Goal: Navigation & Orientation: Understand site structure

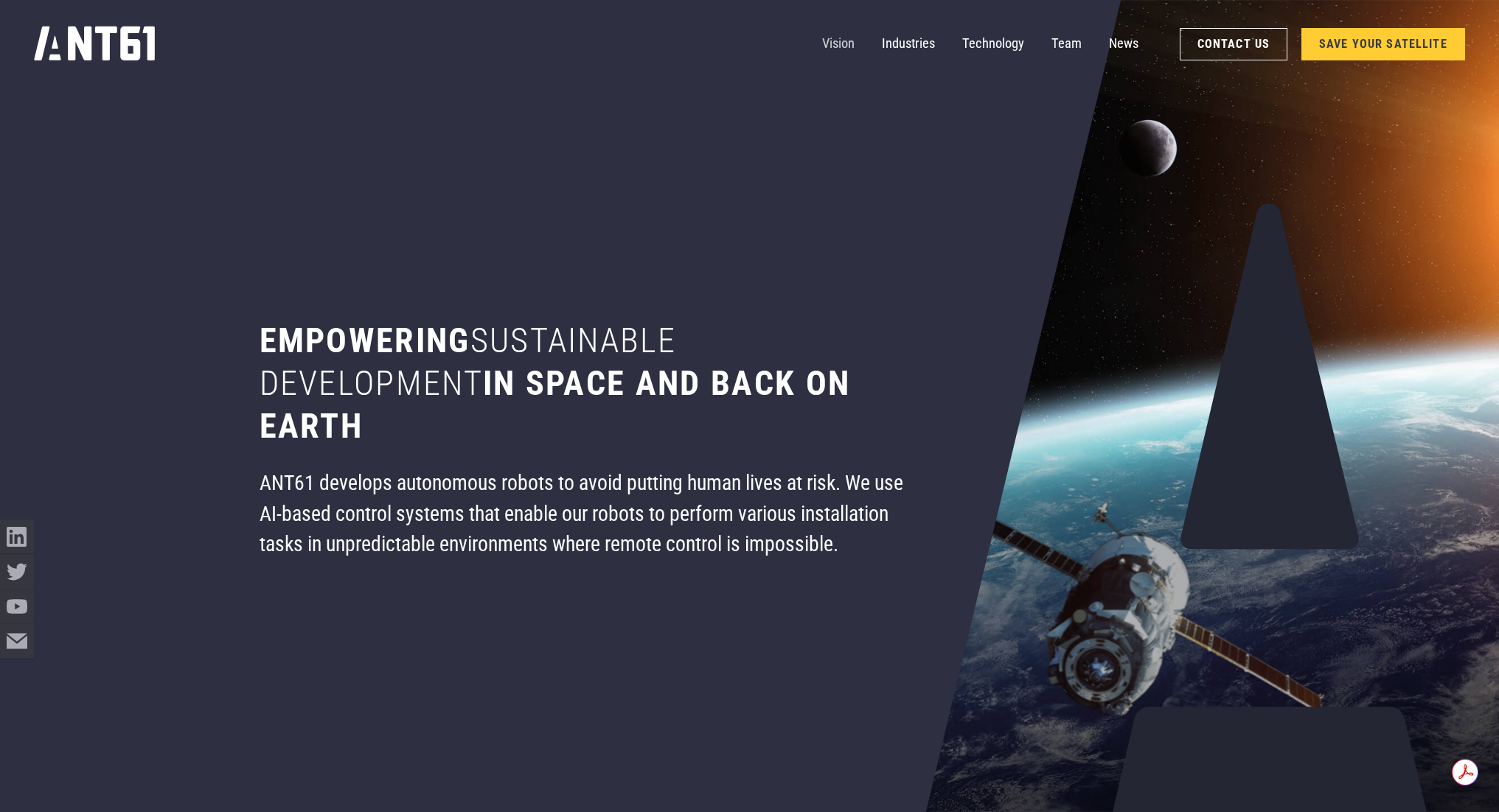
click at [845, 48] on link "Vision" at bounding box center [838, 44] width 33 height 34
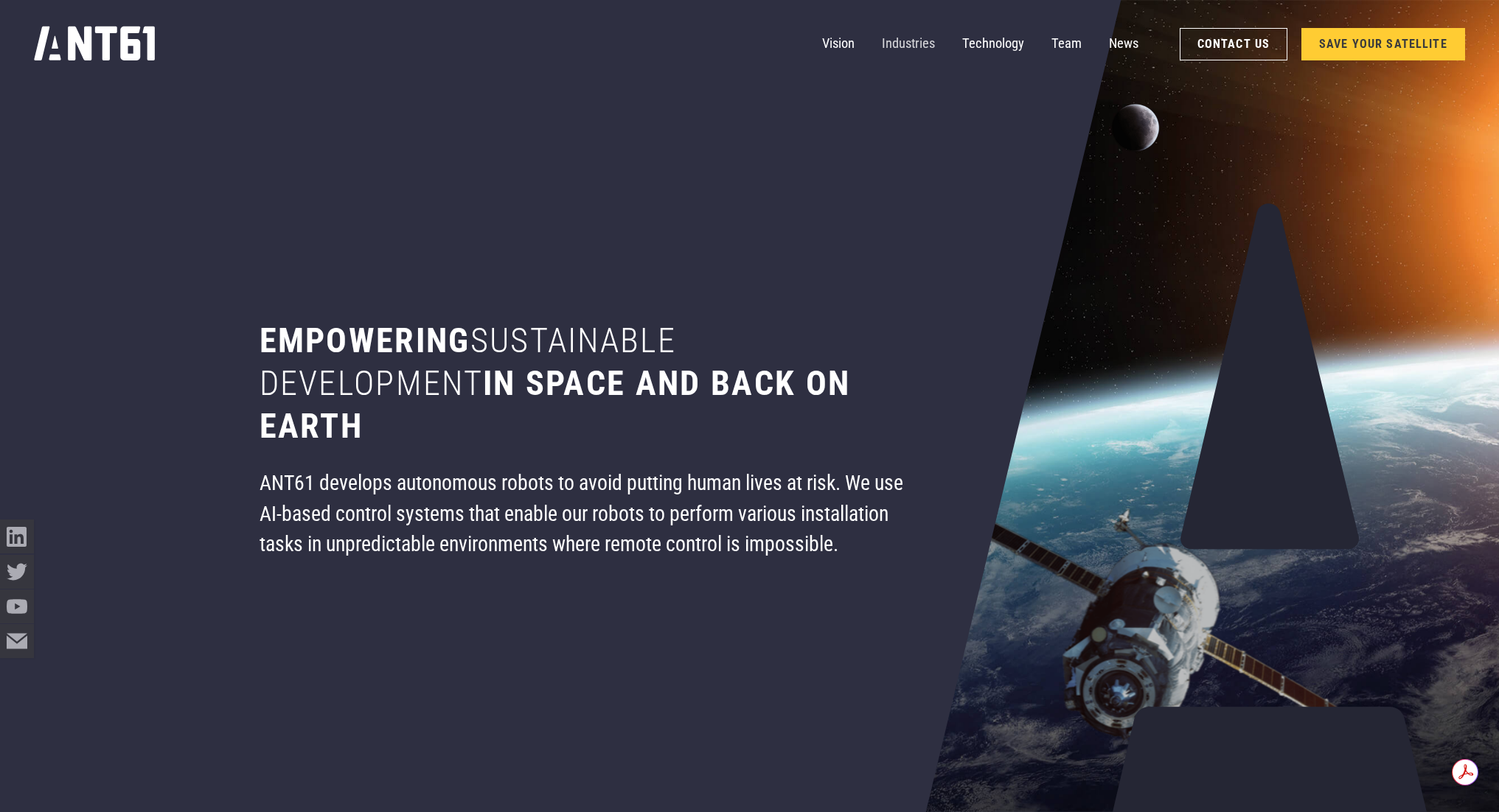
click at [903, 44] on link "Industries" at bounding box center [908, 44] width 53 height 34
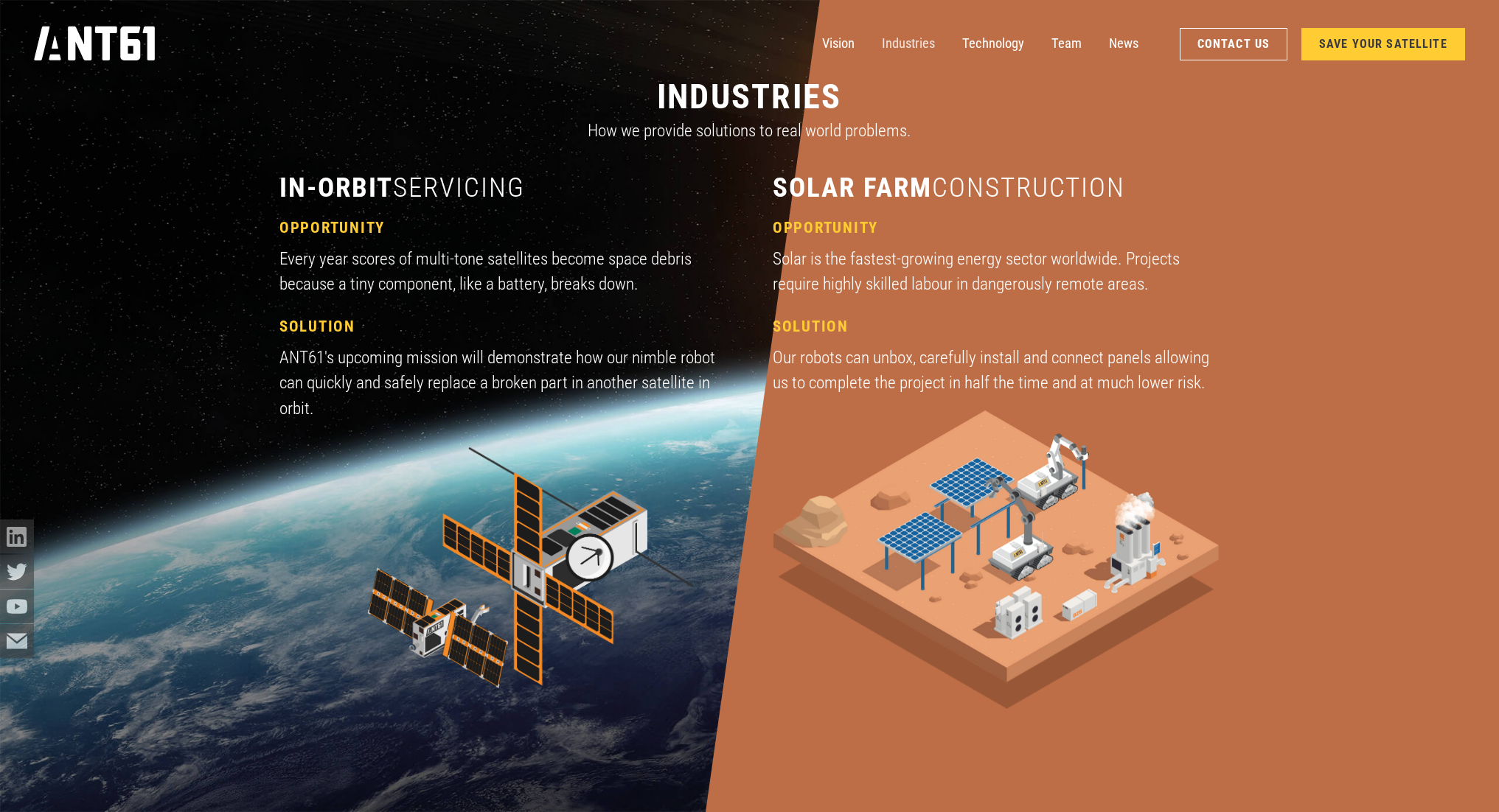
scroll to position [2446, 0]
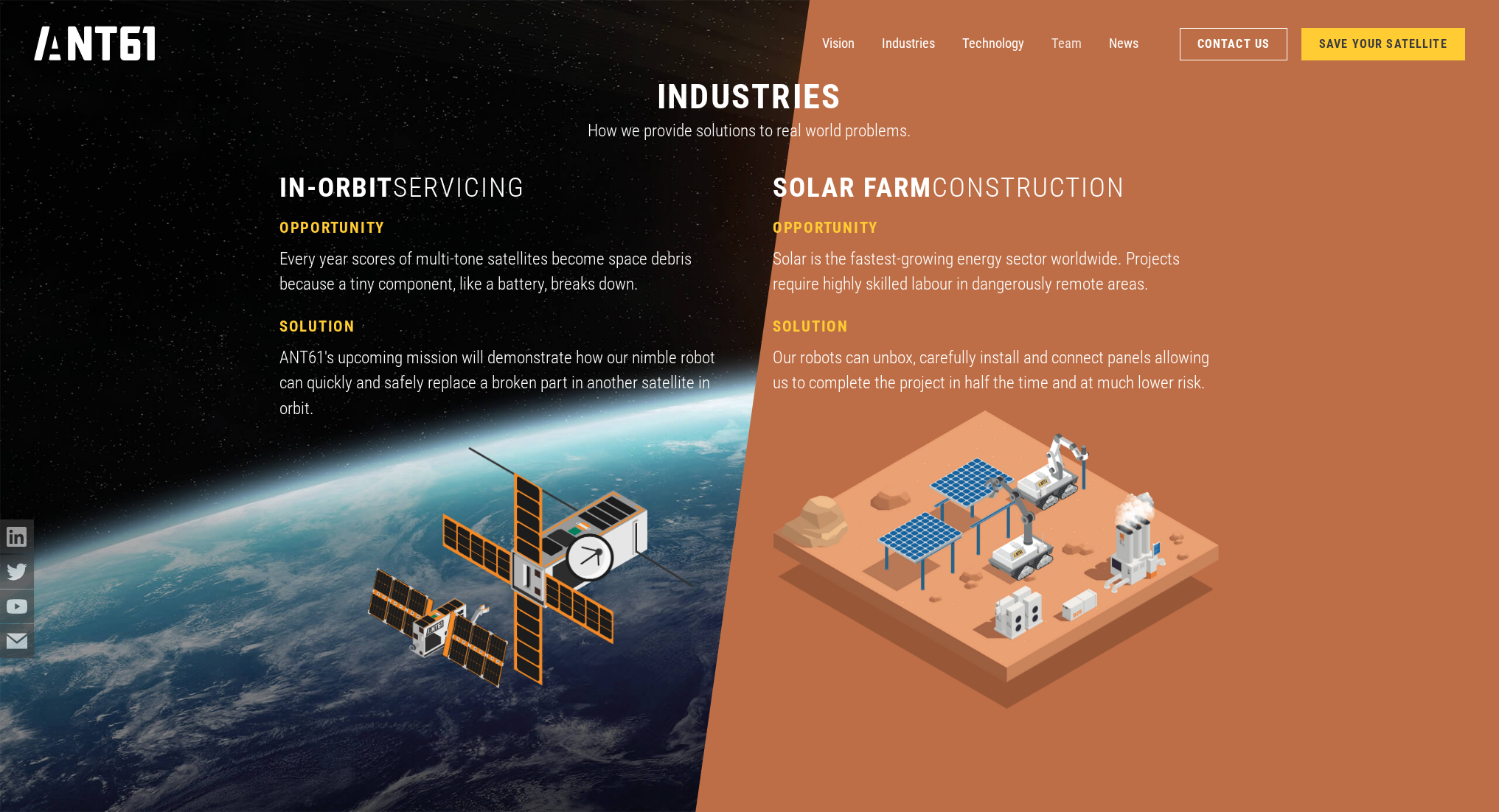
click at [1067, 44] on link "Team" at bounding box center [1066, 44] width 30 height 34
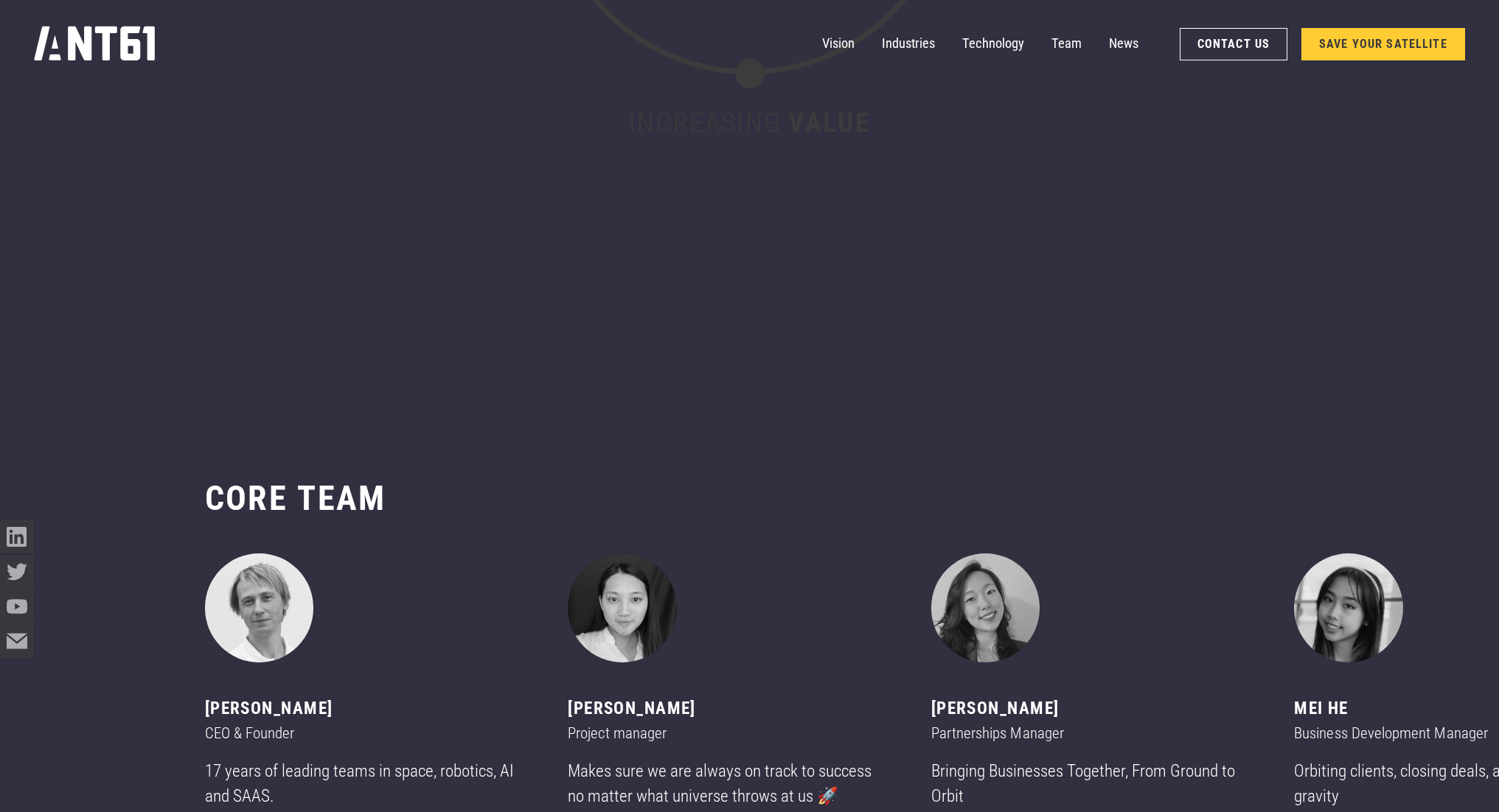
scroll to position [8745, 0]
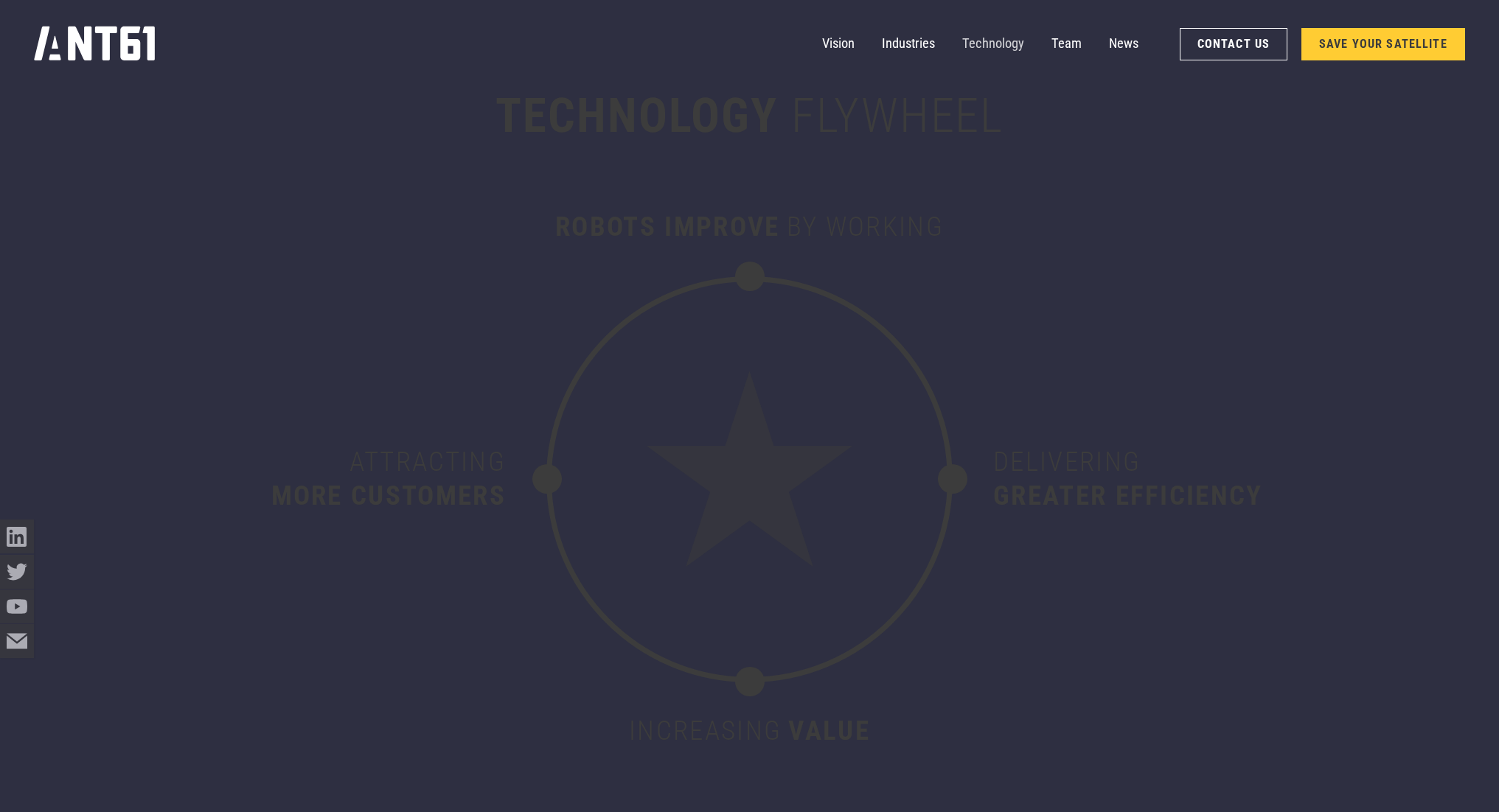
click at [1004, 45] on link "Technology" at bounding box center [993, 44] width 62 height 34
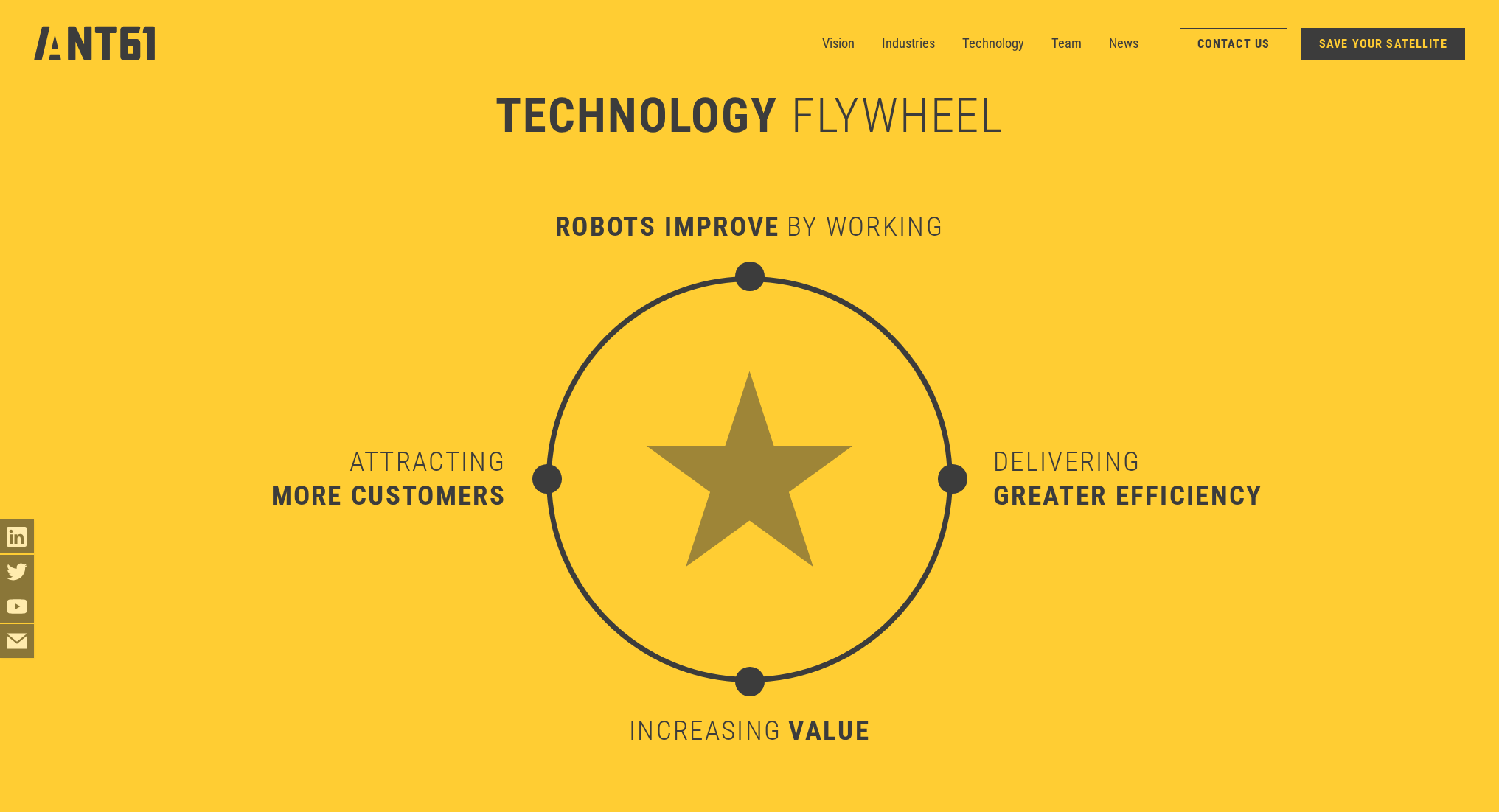
scroll to position [7791, 0]
click at [1130, 49] on link "News" at bounding box center [1123, 44] width 29 height 34
